Goal: Task Accomplishment & Management: Use online tool/utility

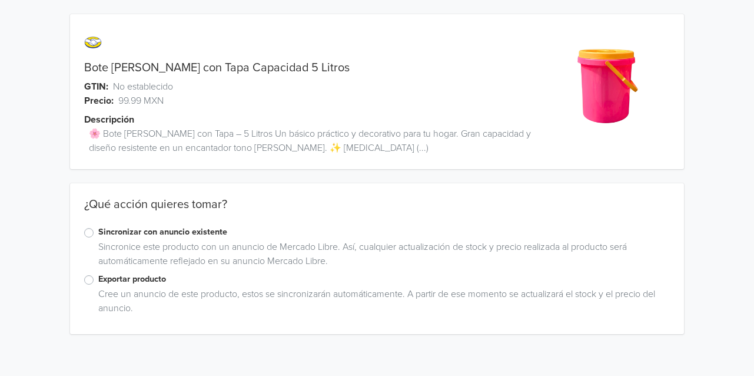
click at [129, 278] on label "Exportar producto" at bounding box center [384, 279] width 572 height 13
click at [0, 0] on input "Exportar producto" at bounding box center [0, 0] width 0 height 0
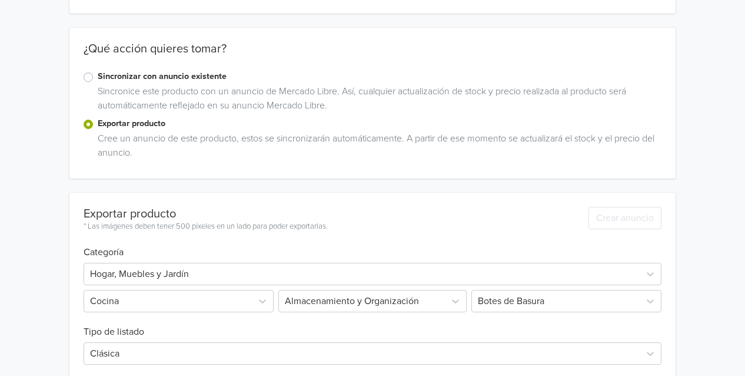
scroll to position [214, 0]
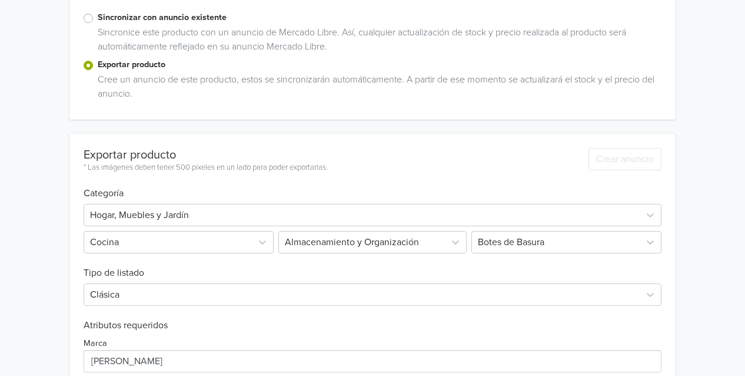
click at [487, 253] on h6 "Tipo de listado" at bounding box center [373, 265] width 578 height 25
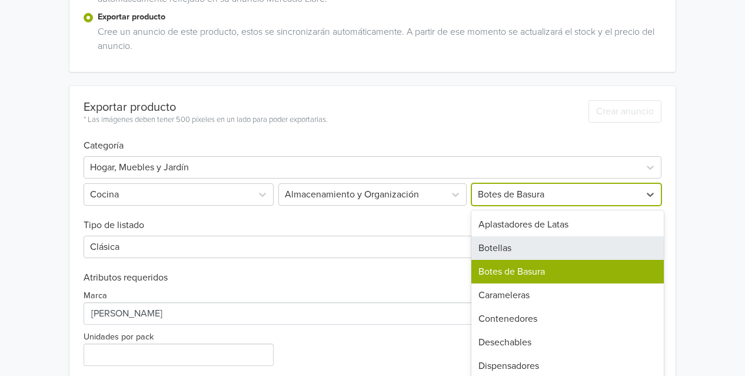
click at [496, 205] on div "24 results available. Use Up and Down to choose options, press Enter to select …" at bounding box center [565, 194] width 192 height 22
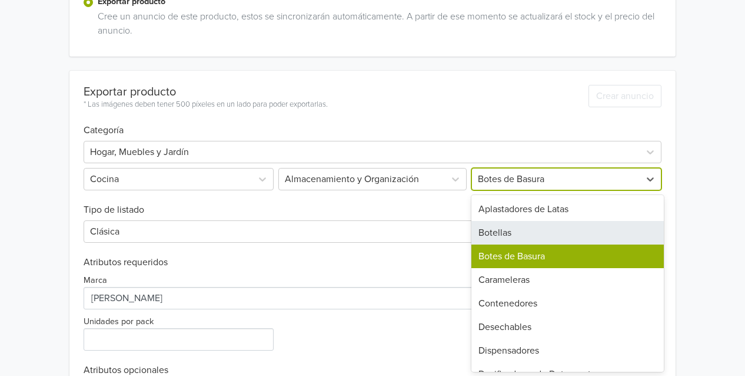
scroll to position [278, 0]
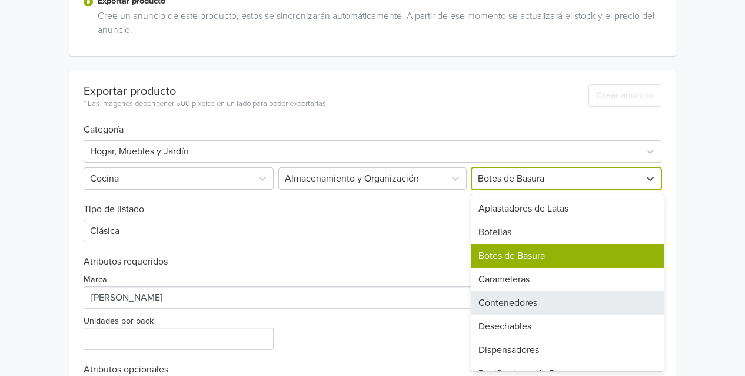
click at [497, 300] on div "Contenedores" at bounding box center [567, 303] width 192 height 24
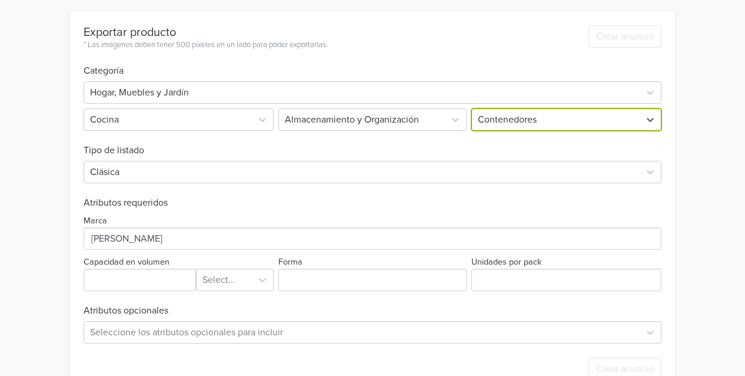
scroll to position [368, 0]
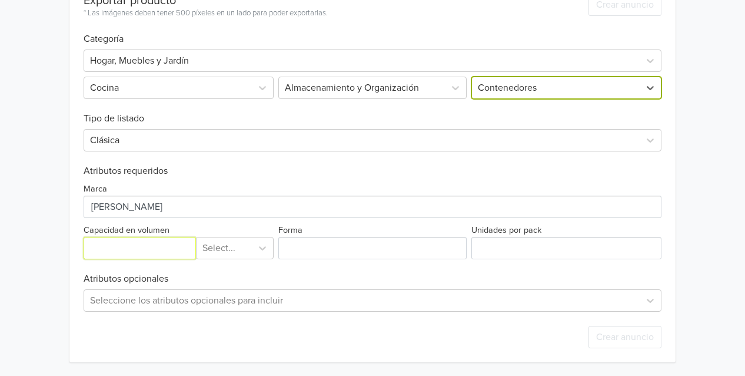
click at [157, 245] on input "Capacidad en volumen" at bounding box center [140, 248] width 112 height 22
type input "5"
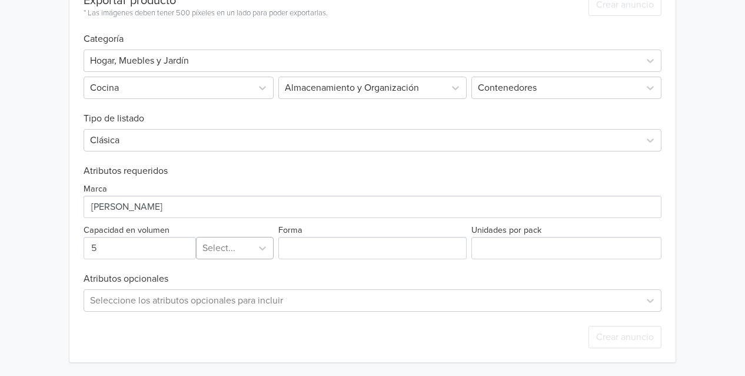
click at [240, 248] on div at bounding box center [224, 248] width 44 height 16
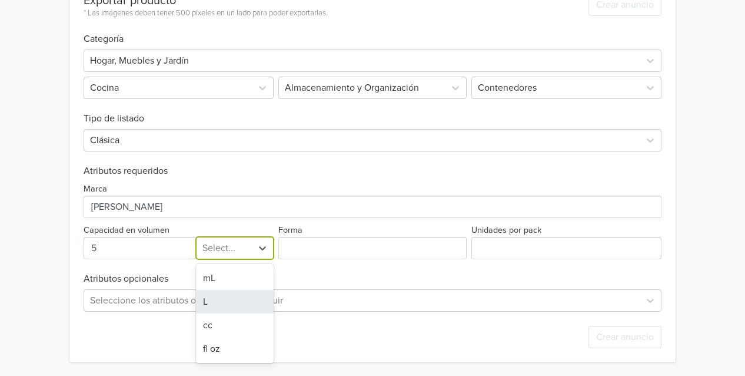
drag, startPoint x: 232, startPoint y: 298, endPoint x: 238, endPoint y: 294, distance: 8.0
click at [232, 300] on div "L" at bounding box center [235, 302] width 78 height 24
click at [361, 221] on div "Marca Capacidad en volumen option L, selected. L Forma Unidades por pack" at bounding box center [373, 218] width 578 height 82
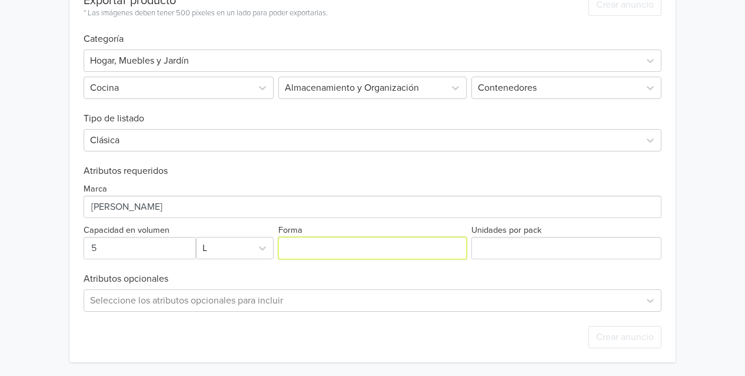
click at [361, 242] on input "Forma" at bounding box center [372, 248] width 188 height 22
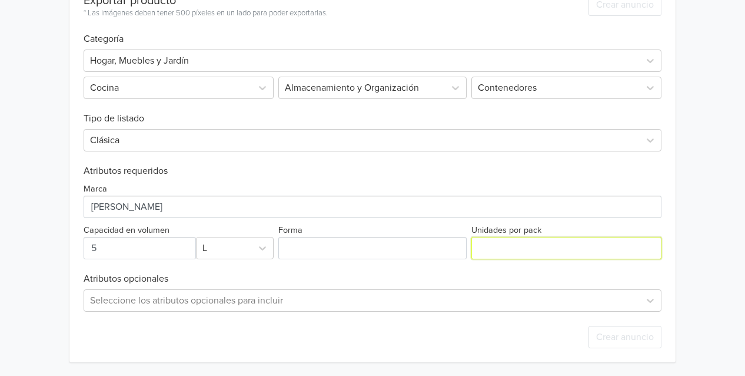
click at [511, 239] on input "Unidades por pack" at bounding box center [566, 248] width 190 height 22
type input "1"
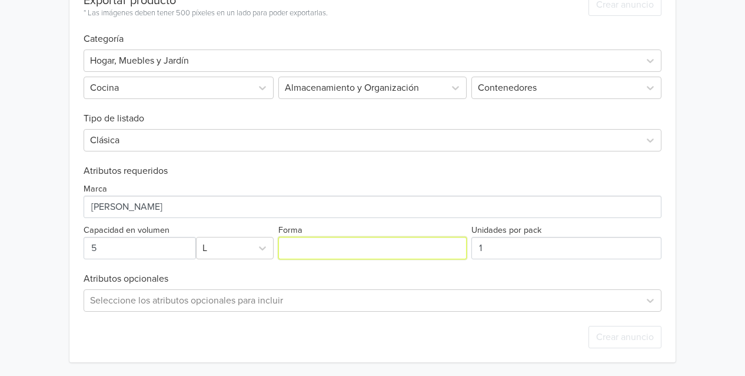
click at [325, 242] on input "Forma" at bounding box center [372, 248] width 188 height 22
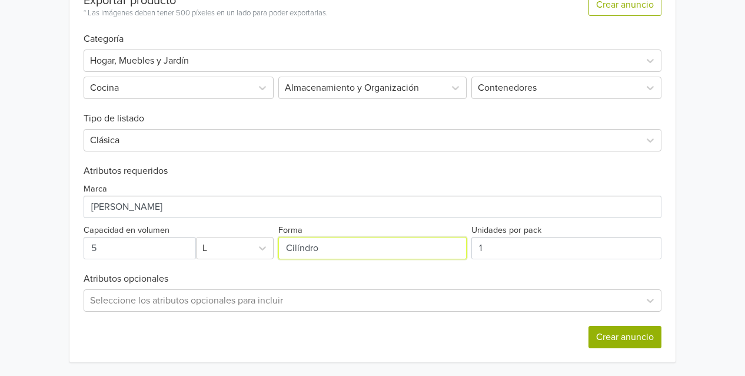
type input "Cilíndro"
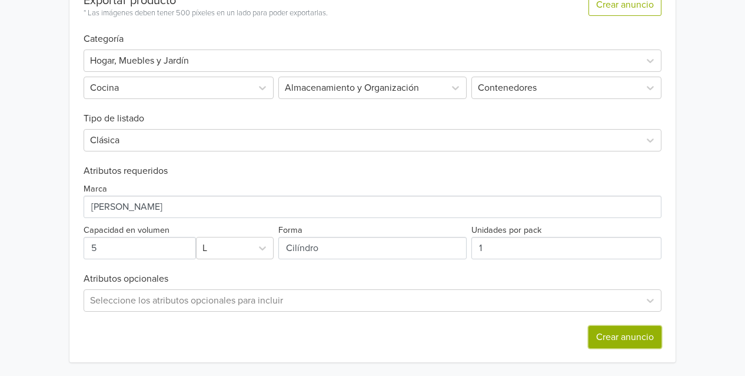
click at [636, 330] on button "Crear anuncio" at bounding box center [625, 336] width 73 height 22
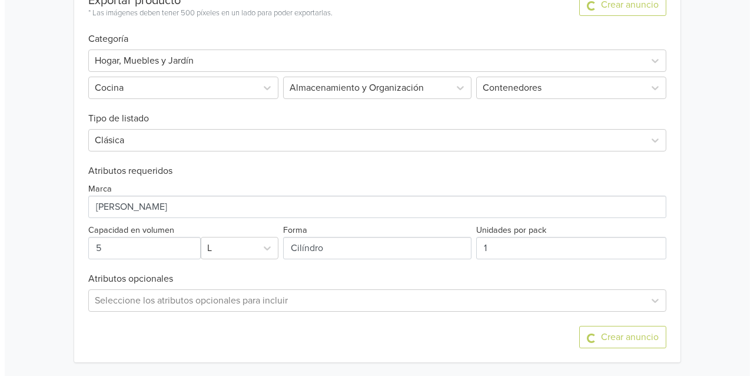
scroll to position [0, 0]
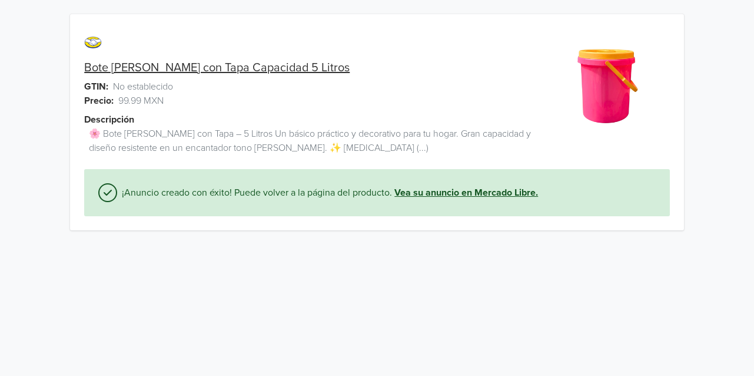
click at [437, 196] on link "Vea su anuncio en Mercado Libre." at bounding box center [466, 192] width 144 height 14
click at [216, 65] on link "Bote Rosa con Tapa Capacidad 5 Litros" at bounding box center [216, 68] width 265 height 14
click at [237, 244] on html "Bote Rosa con Tapa Capacidad 5 Litros GTIN: No establecido Precio: 99.99 MXN De…" at bounding box center [377, 122] width 754 height 244
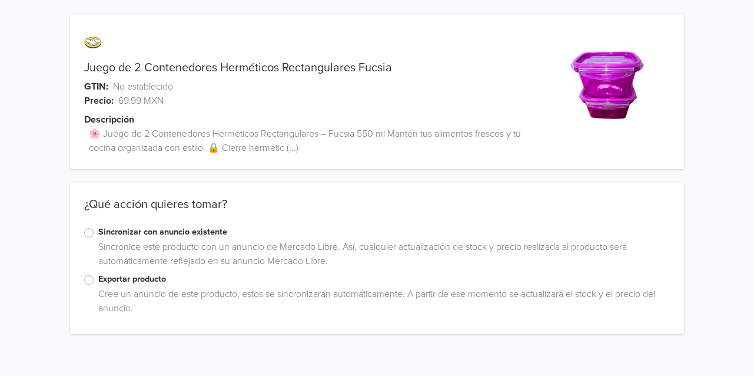
click at [118, 281] on label "Exportar producto" at bounding box center [384, 279] width 572 height 13
click at [0, 0] on input "Exportar producto" at bounding box center [0, 0] width 0 height 0
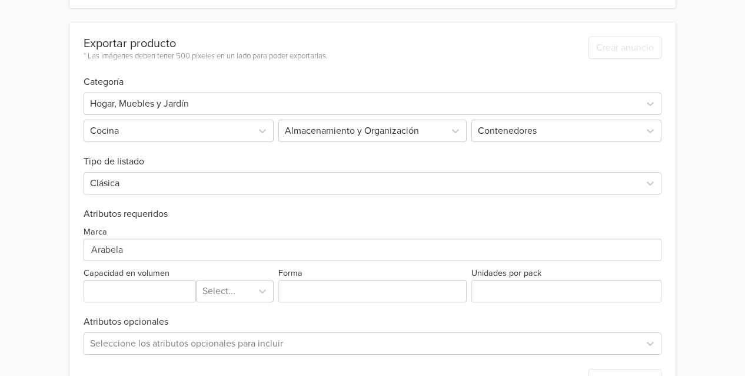
scroll to position [368, 0]
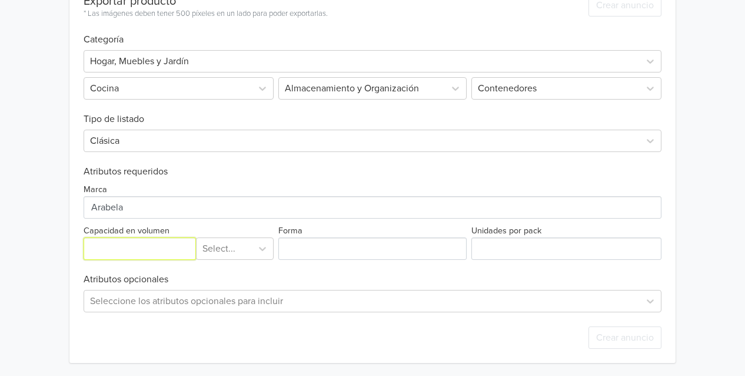
click at [138, 253] on input "Capacidad en volumen" at bounding box center [140, 248] width 112 height 22
type input "550"
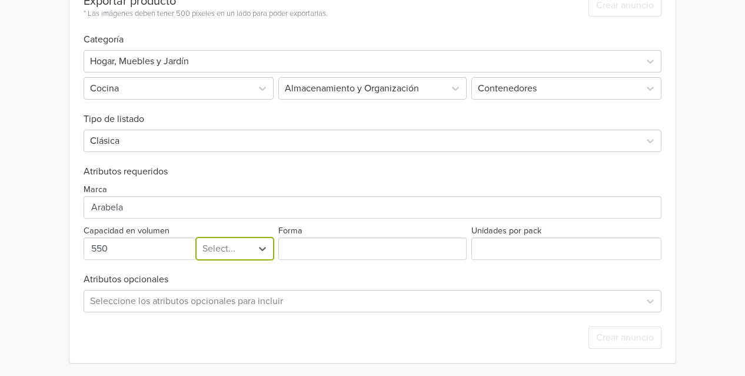
drag, startPoint x: 221, startPoint y: 237, endPoint x: 225, endPoint y: 248, distance: 11.7
click at [222, 239] on div "Select..." at bounding box center [224, 248] width 55 height 21
click at [227, 277] on div "mL" at bounding box center [235, 279] width 78 height 24
click at [417, 246] on input "Forma" at bounding box center [372, 248] width 188 height 22
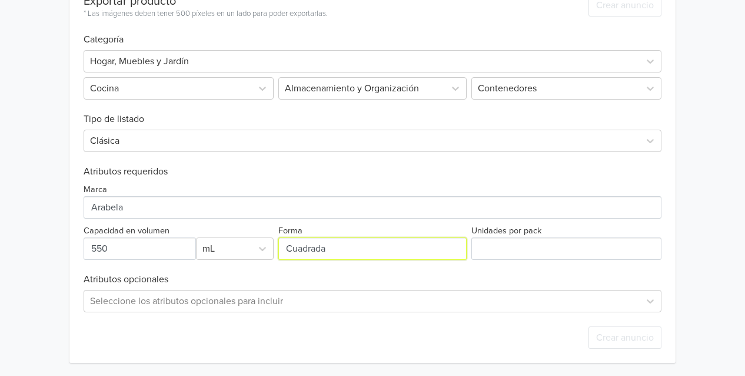
type input "Cuadrada"
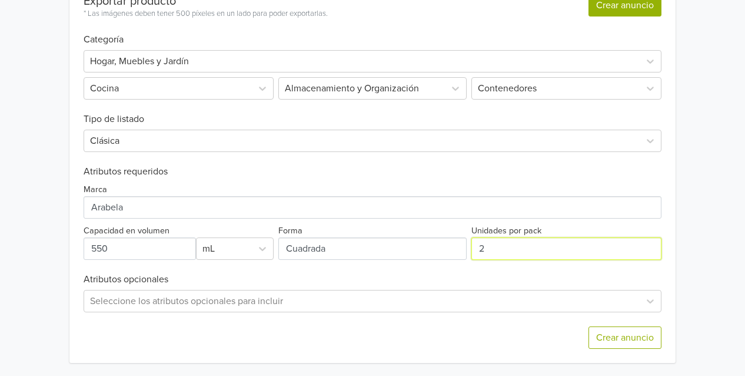
type input "2"
click at [630, 9] on button "Crear anuncio" at bounding box center [625, 5] width 73 height 22
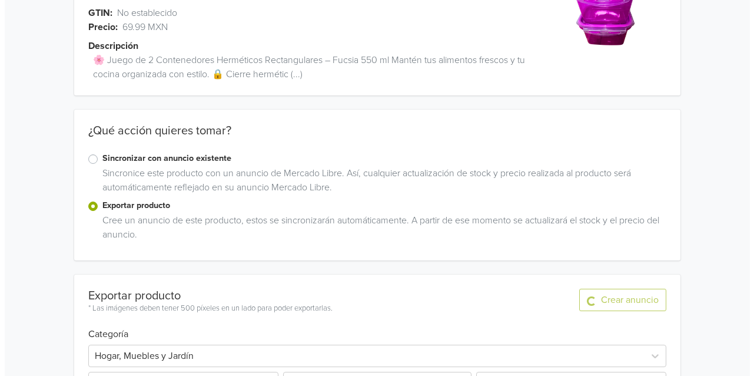
scroll to position [0, 0]
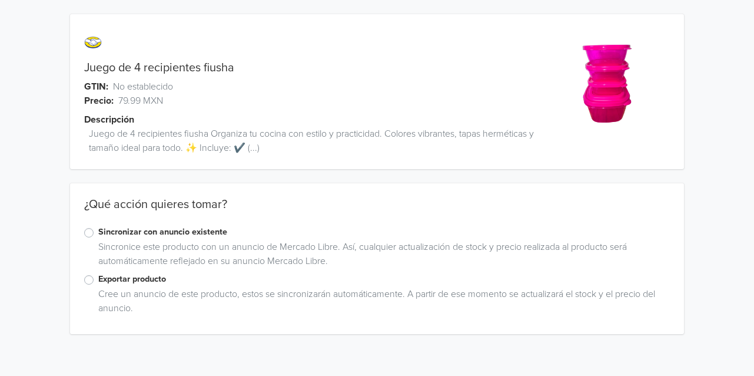
click at [157, 285] on div "Exportar producto" at bounding box center [377, 280] width 586 height 14
click at [158, 281] on label "Exportar producto" at bounding box center [384, 279] width 572 height 13
click at [0, 0] on input "Exportar producto" at bounding box center [0, 0] width 0 height 0
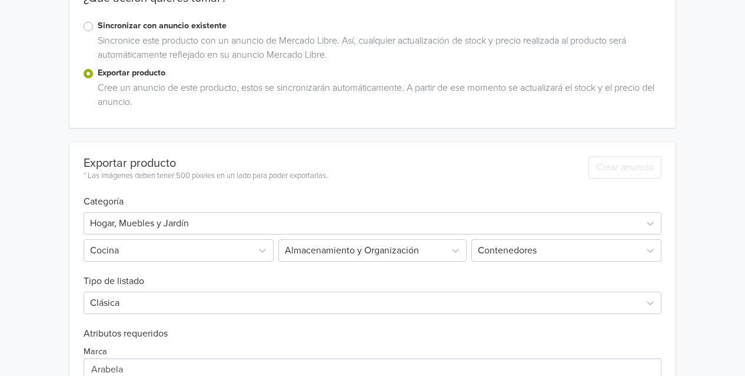
scroll to position [324, 0]
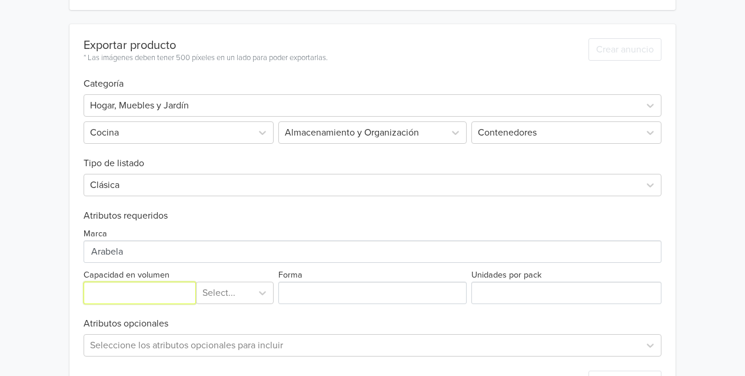
click at [137, 295] on input "Capacidad en volumen" at bounding box center [140, 292] width 112 height 22
click at [221, 295] on div "Select..." at bounding box center [235, 292] width 78 height 22
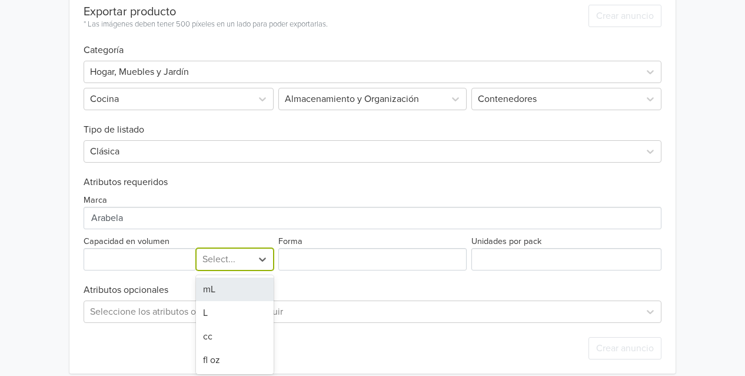
scroll to position [360, 0]
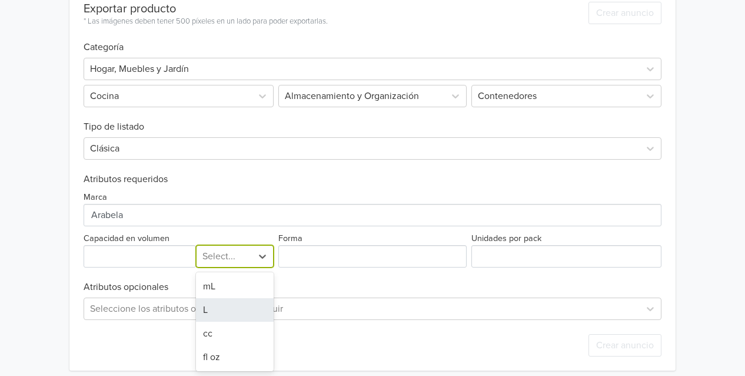
click at [229, 310] on div "L" at bounding box center [235, 310] width 78 height 24
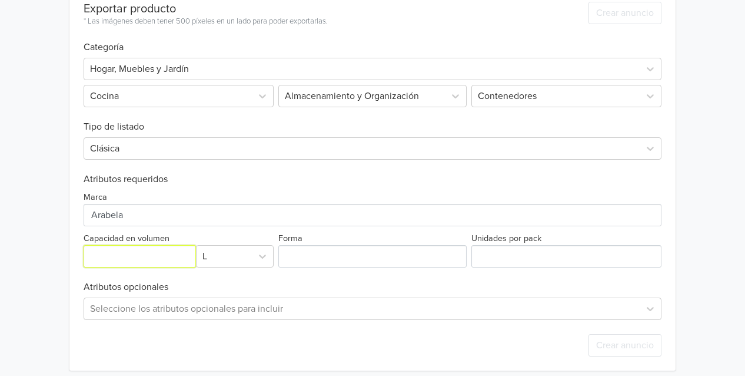
click at [135, 255] on input "Capacidad en volumen" at bounding box center [140, 256] width 112 height 22
type input "1.6"
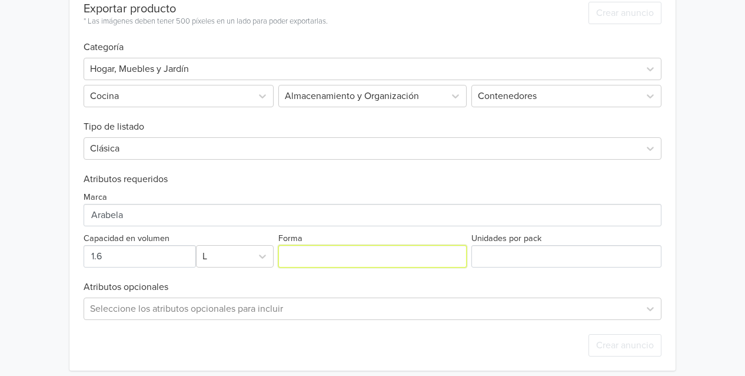
click at [367, 258] on input "Forma" at bounding box center [372, 256] width 188 height 22
type input "Cuadrada"
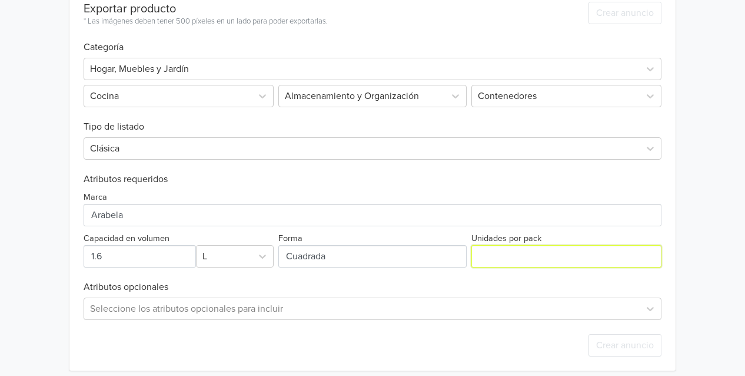
click at [511, 257] on input "Unidades por pack" at bounding box center [566, 256] width 190 height 22
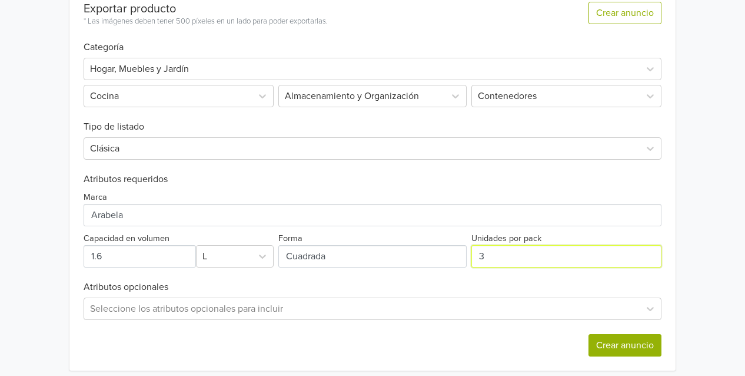
type input "3"
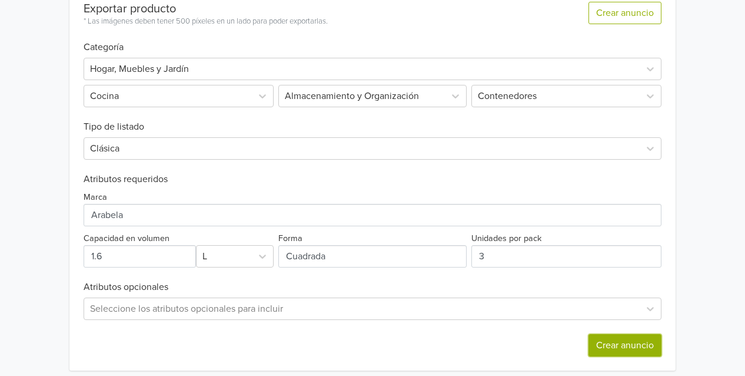
click at [626, 342] on button "Crear anuncio" at bounding box center [625, 345] width 73 height 22
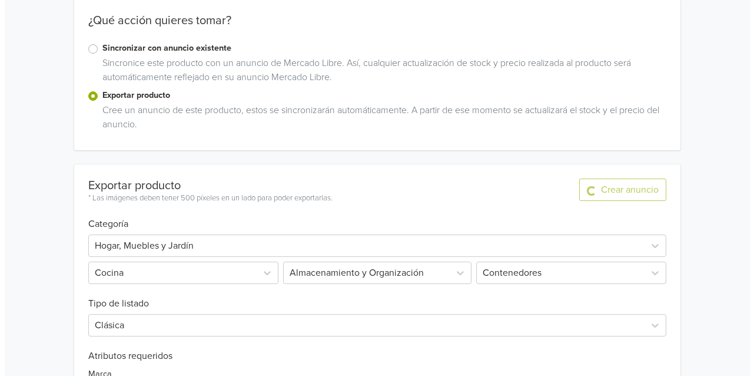
scroll to position [0, 0]
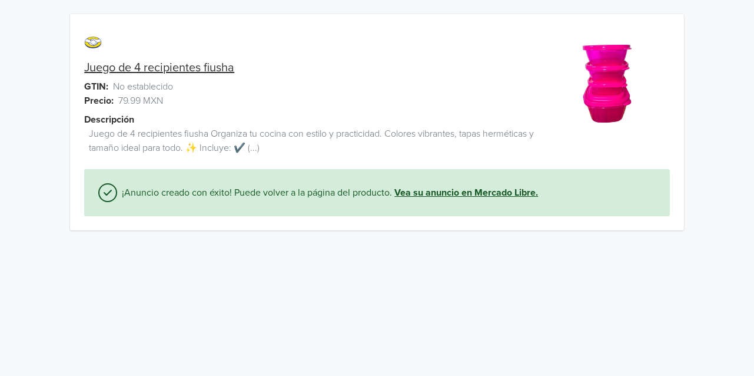
click at [477, 194] on link "Vea su anuncio en Mercado Libre." at bounding box center [466, 192] width 144 height 14
